Goal: Register for event/course

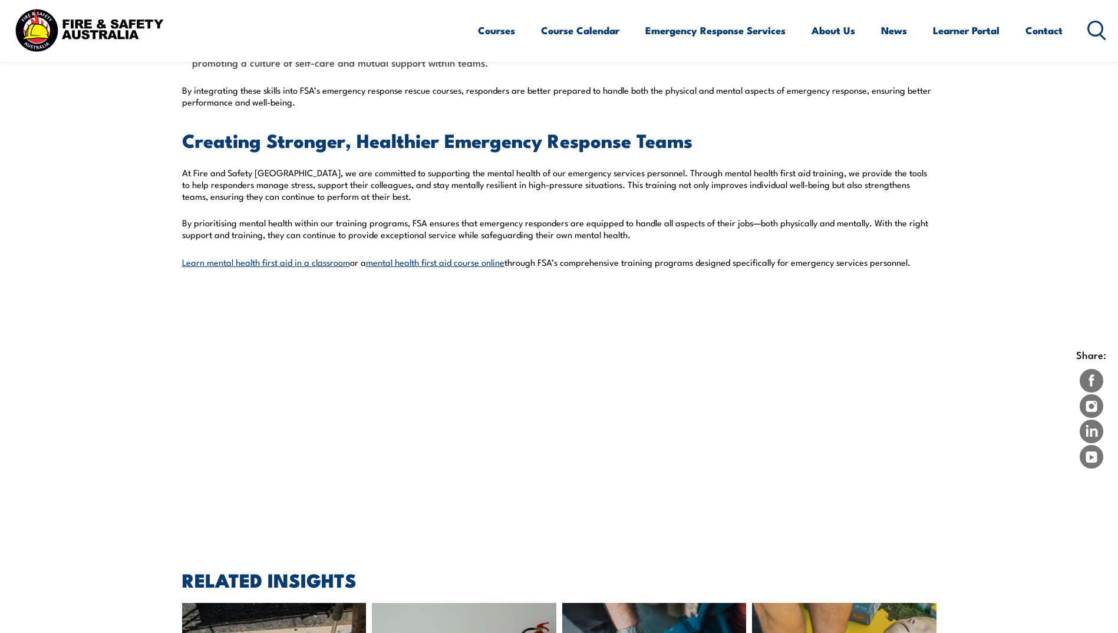
scroll to position [1651, 0]
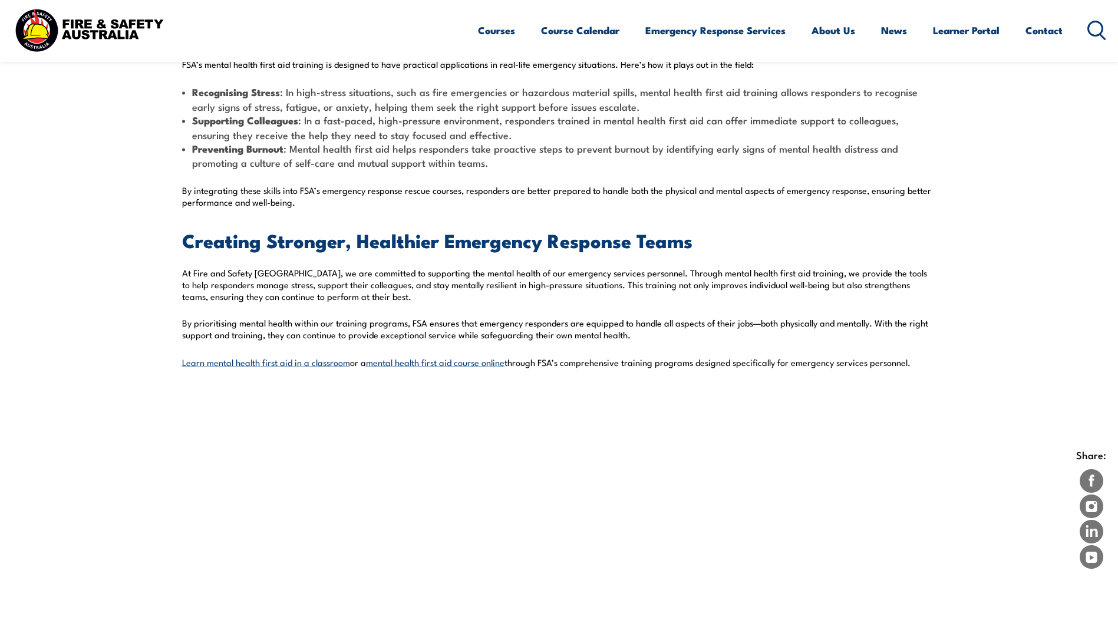
click at [444, 364] on link "mental health first aid course online" at bounding box center [435, 362] width 139 height 12
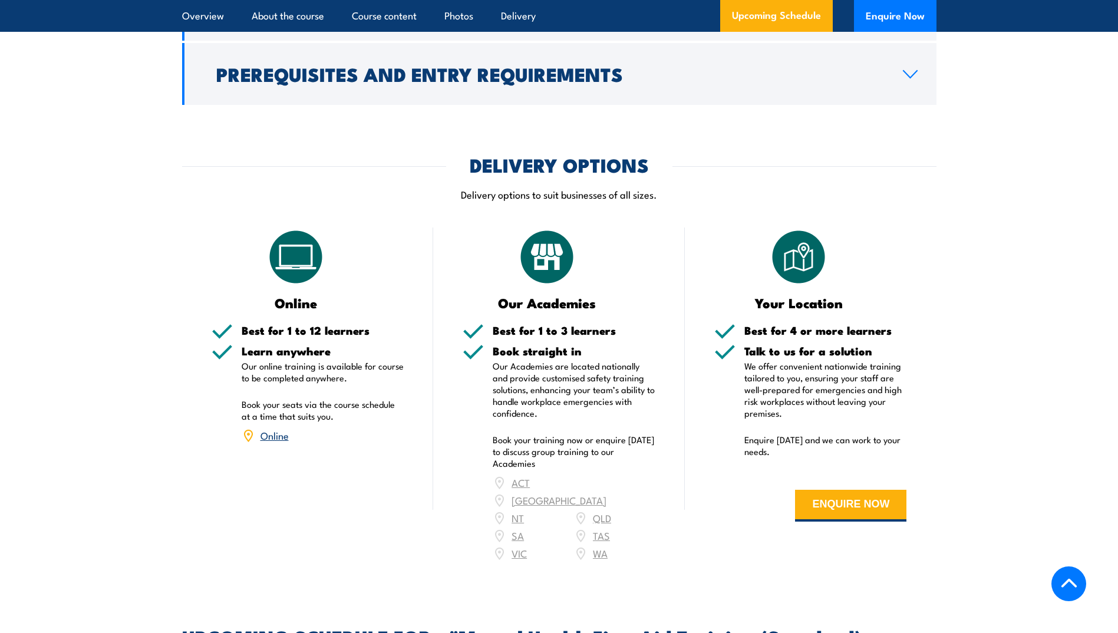
scroll to position [1827, 0]
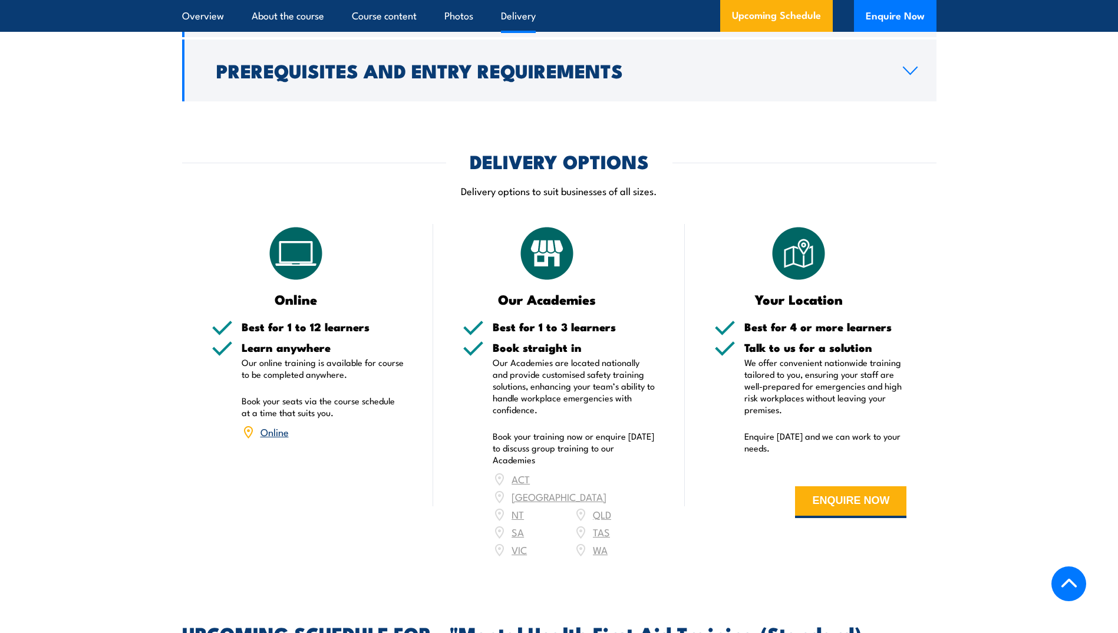
click at [598, 485] on div "ACT NSW NT QLD SA TAS VIC WA" at bounding box center [574, 514] width 163 height 88
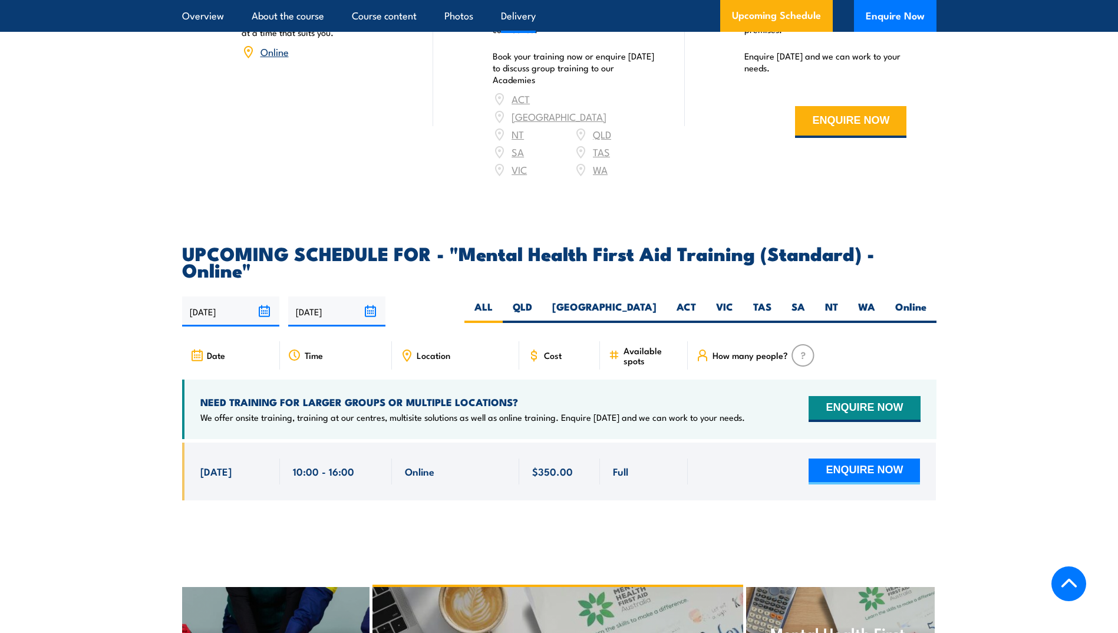
scroll to position [2181, 0]
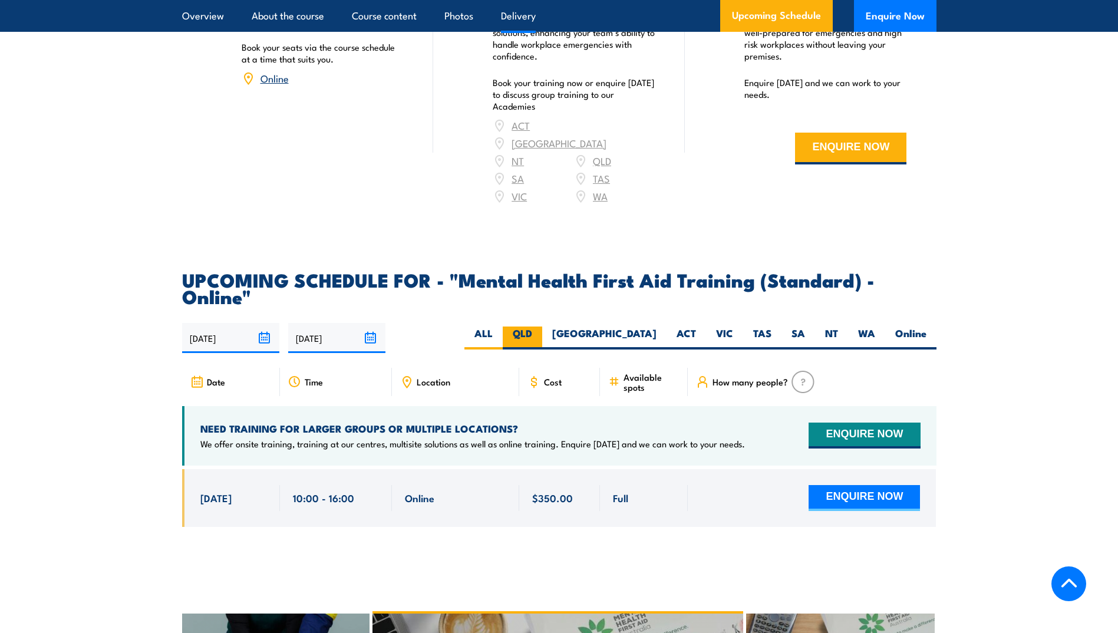
click at [542, 327] on label "QLD" at bounding box center [522, 338] width 39 height 23
click at [540, 327] on input "QLD" at bounding box center [536, 331] width 8 height 8
radio input "true"
click at [542, 327] on label "QLD" at bounding box center [522, 338] width 39 height 23
click at [540, 327] on input "QLD" at bounding box center [536, 331] width 8 height 8
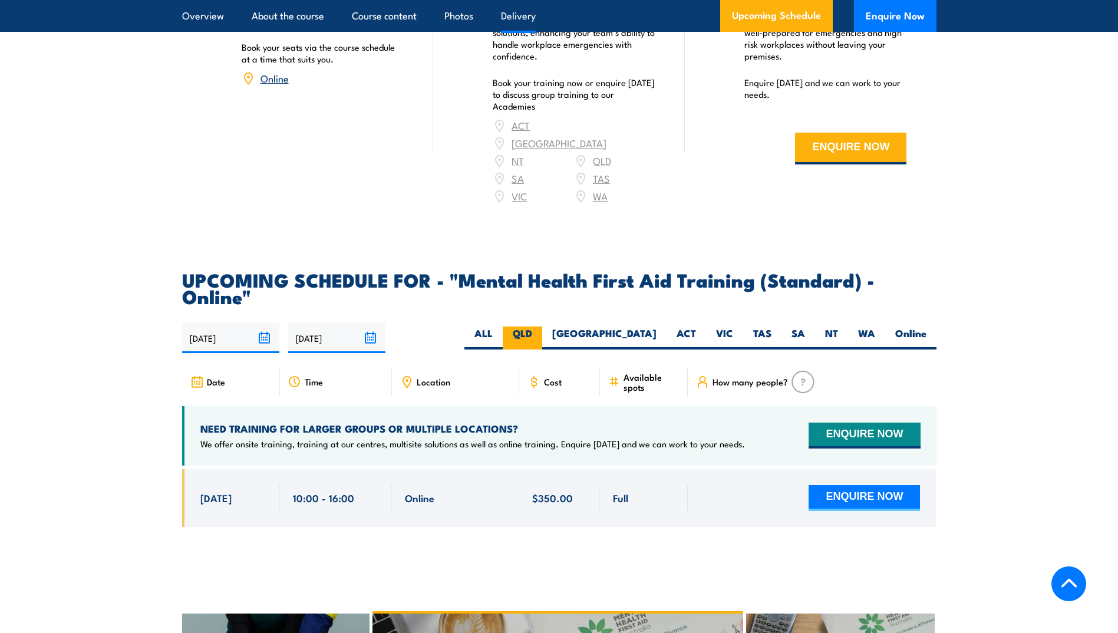
click at [542, 327] on label "QLD" at bounding box center [522, 338] width 39 height 23
click at [540, 327] on input "QLD" at bounding box center [536, 331] width 8 height 8
